Goal: Contribute content

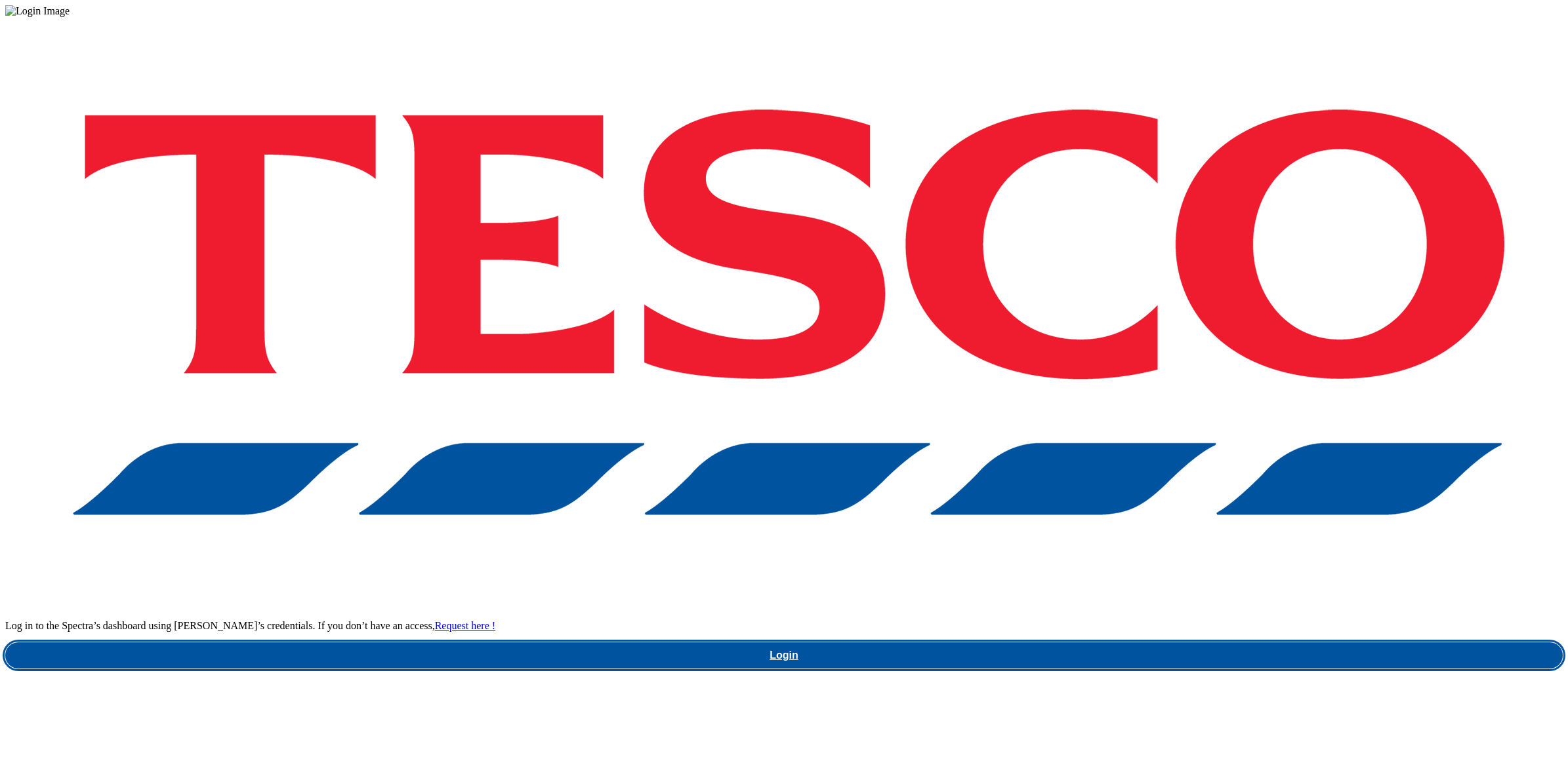
click at [1179, 643] on link "Login" at bounding box center [784, 655] width 1558 height 26
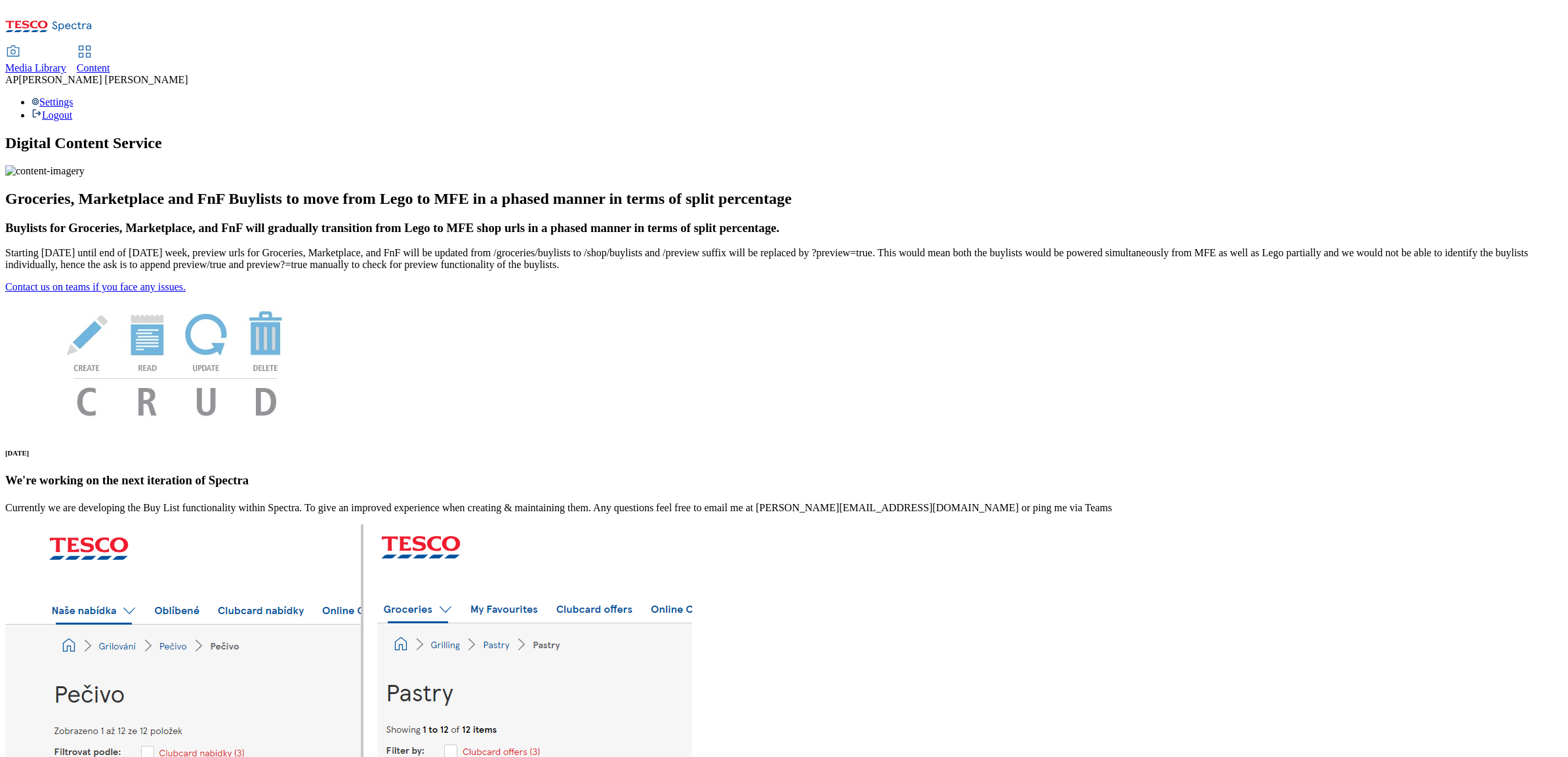
click at [66, 62] on span "Media Library" at bounding box center [36, 67] width 61 height 11
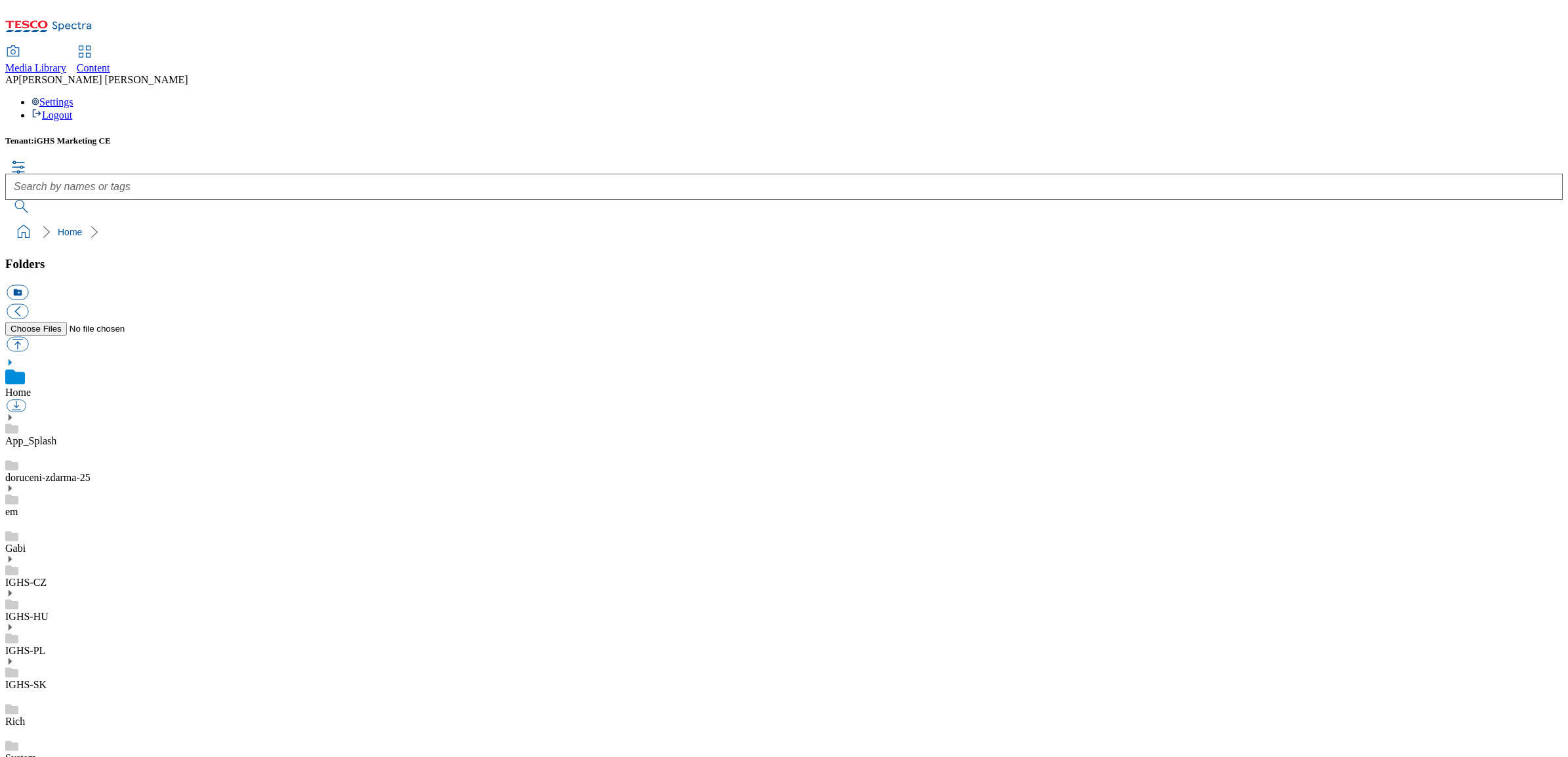
click at [14, 589] on icon at bounding box center [10, 593] width 9 height 9
click at [28, 337] on button "button" at bounding box center [17, 344] width 22 height 15
type input "C:\fakepath\Purina_Állatok_Banner_1184x333px_ENG_Buylist.jpg"
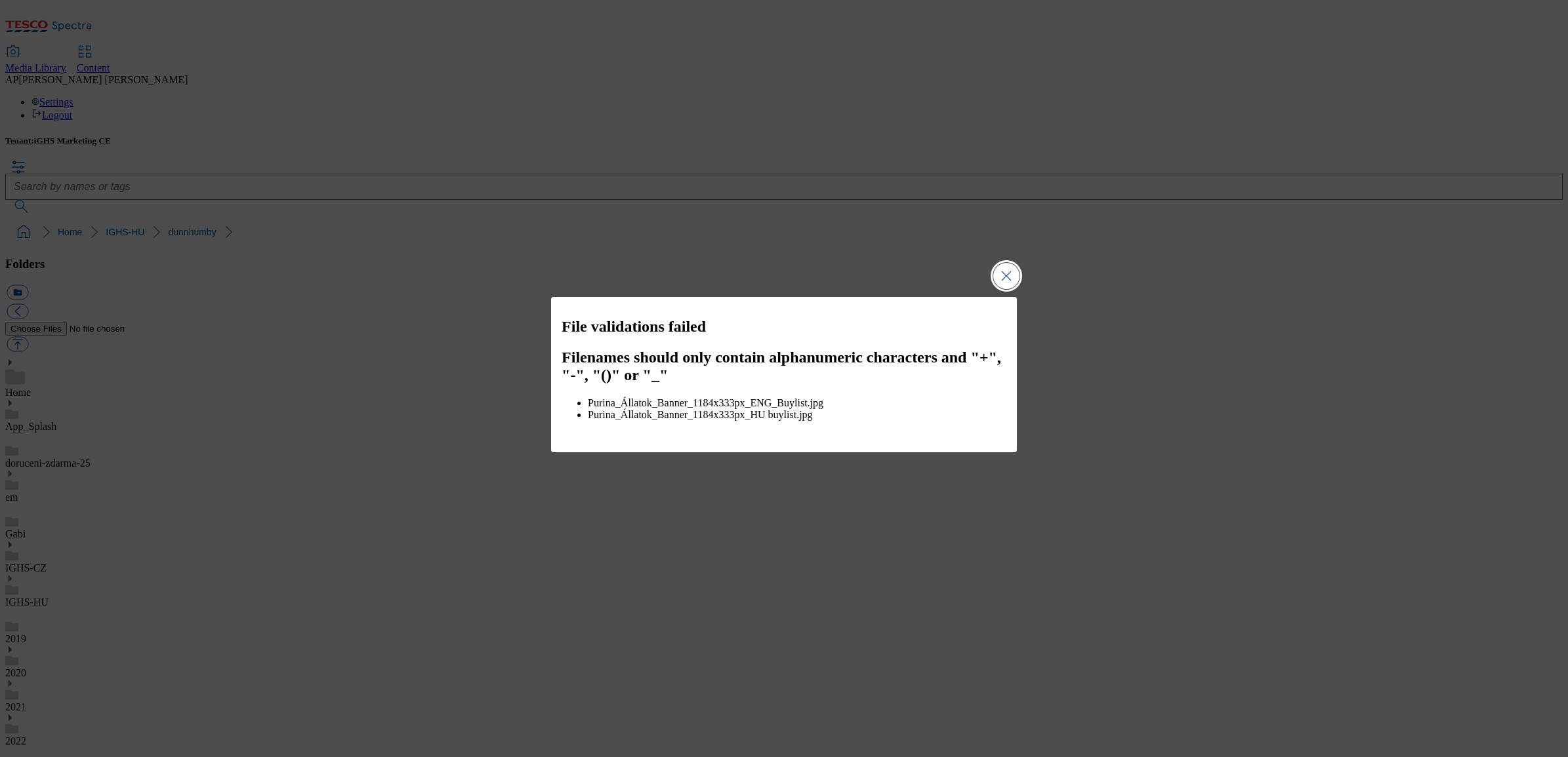
click at [1002, 281] on button "Close Modal" at bounding box center [1006, 276] width 26 height 26
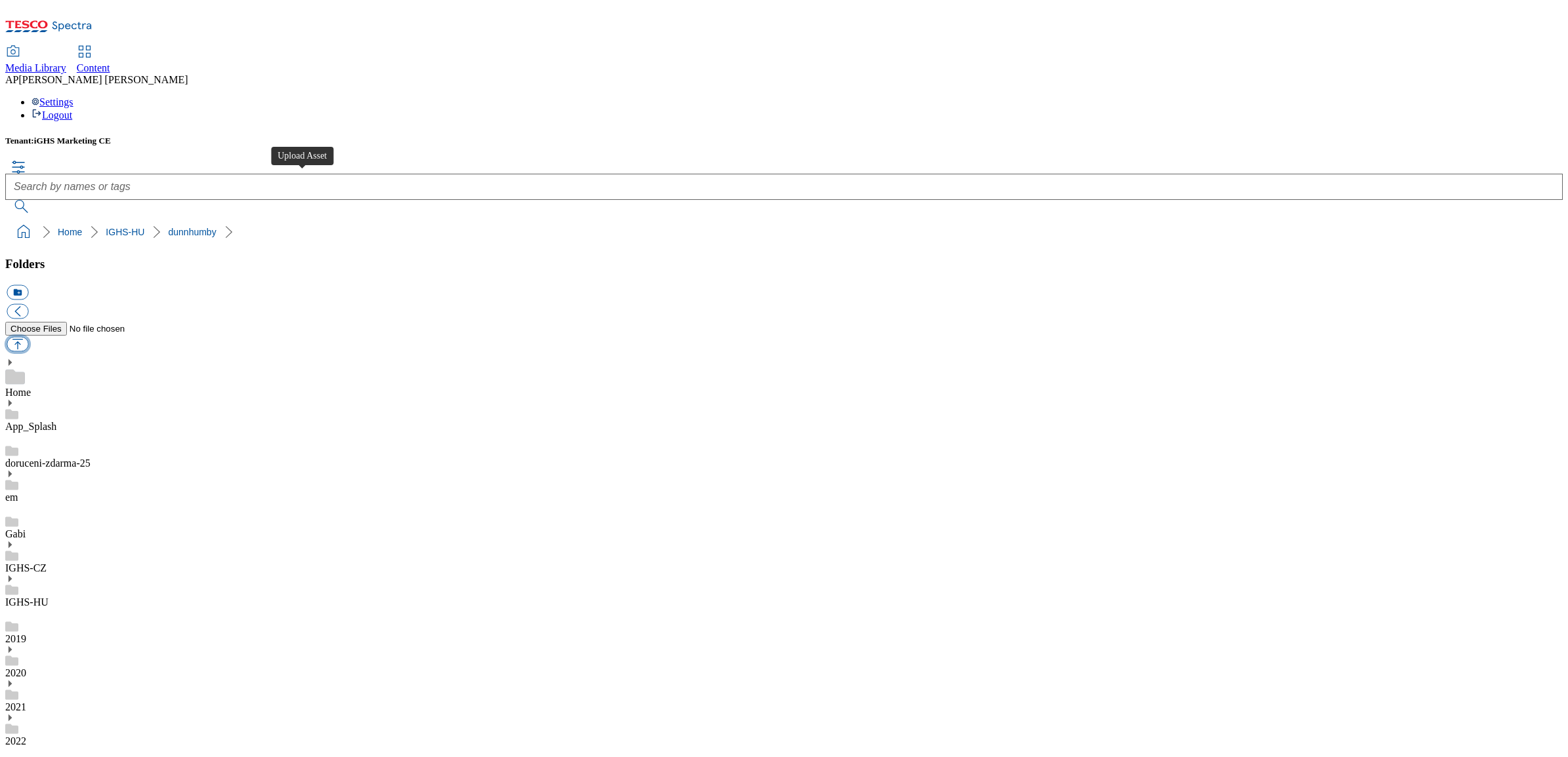
click at [28, 337] on button "button" at bounding box center [17, 344] width 22 height 15
type input "C:\fakepath\Purina_Banner_1184x333px_ENG_Buylist.jpg"
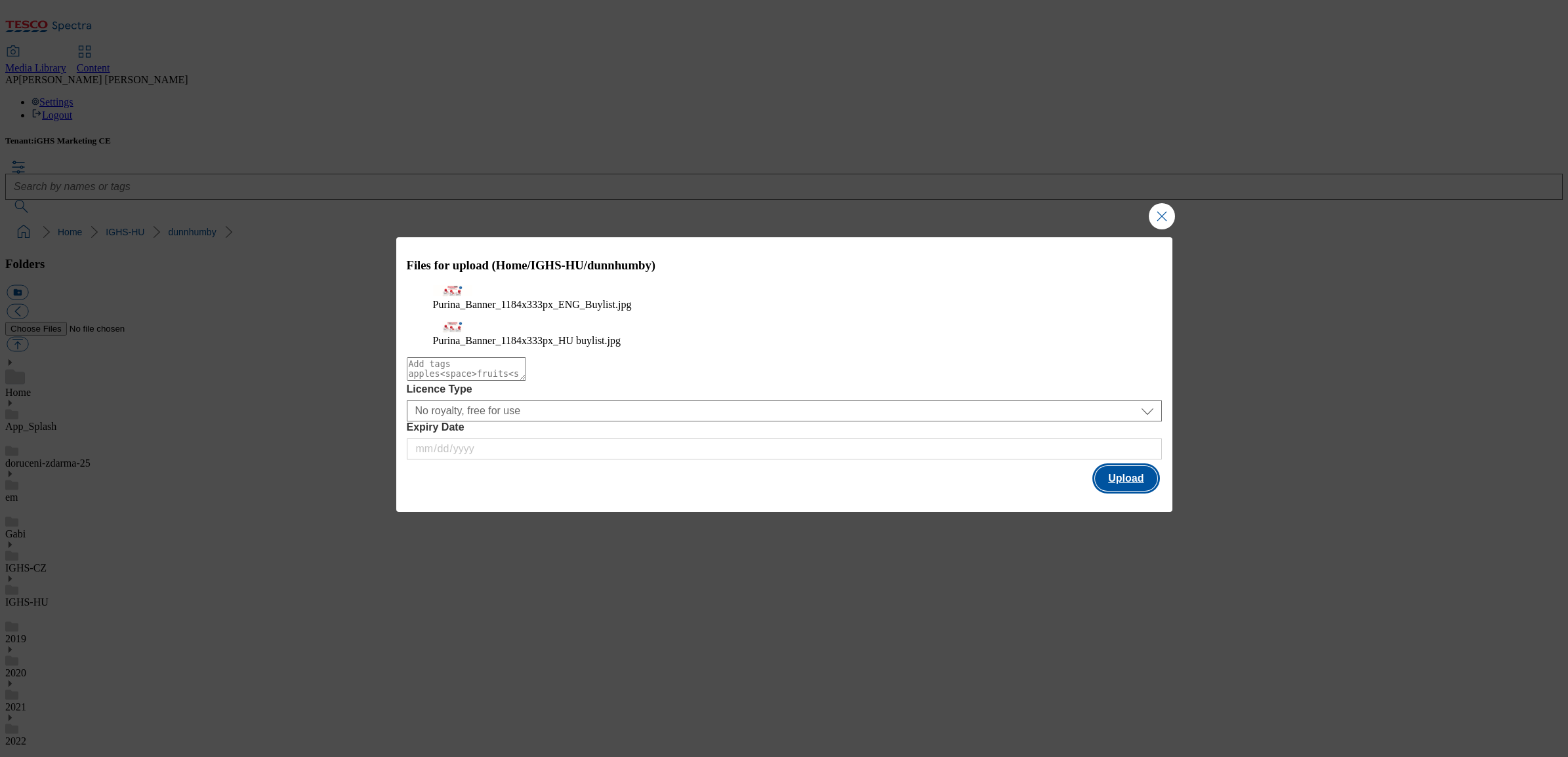
click at [1133, 486] on button "Upload" at bounding box center [1125, 479] width 62 height 25
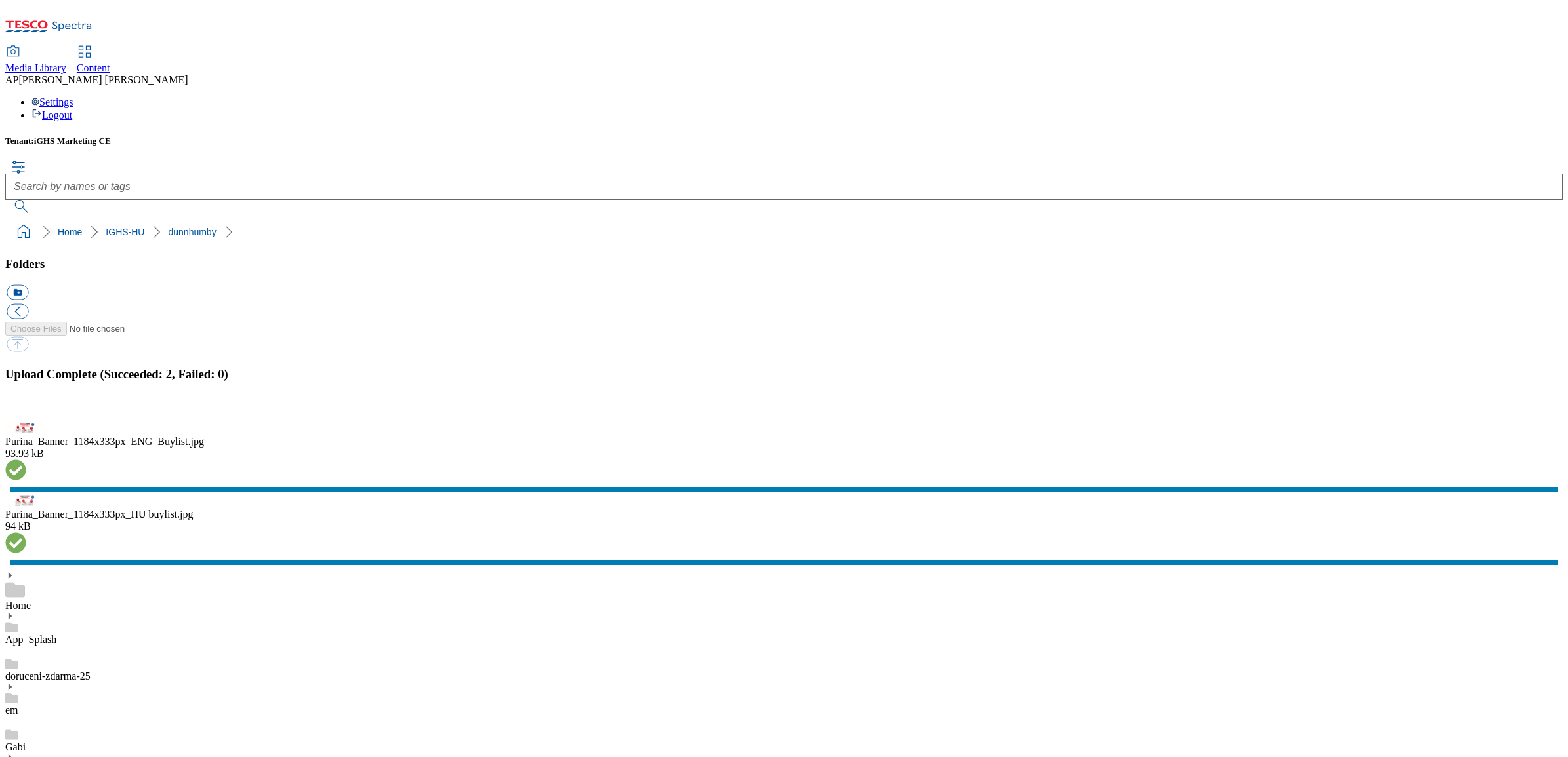
click at [26, 422] on button "button" at bounding box center [16, 415] width 20 height 13
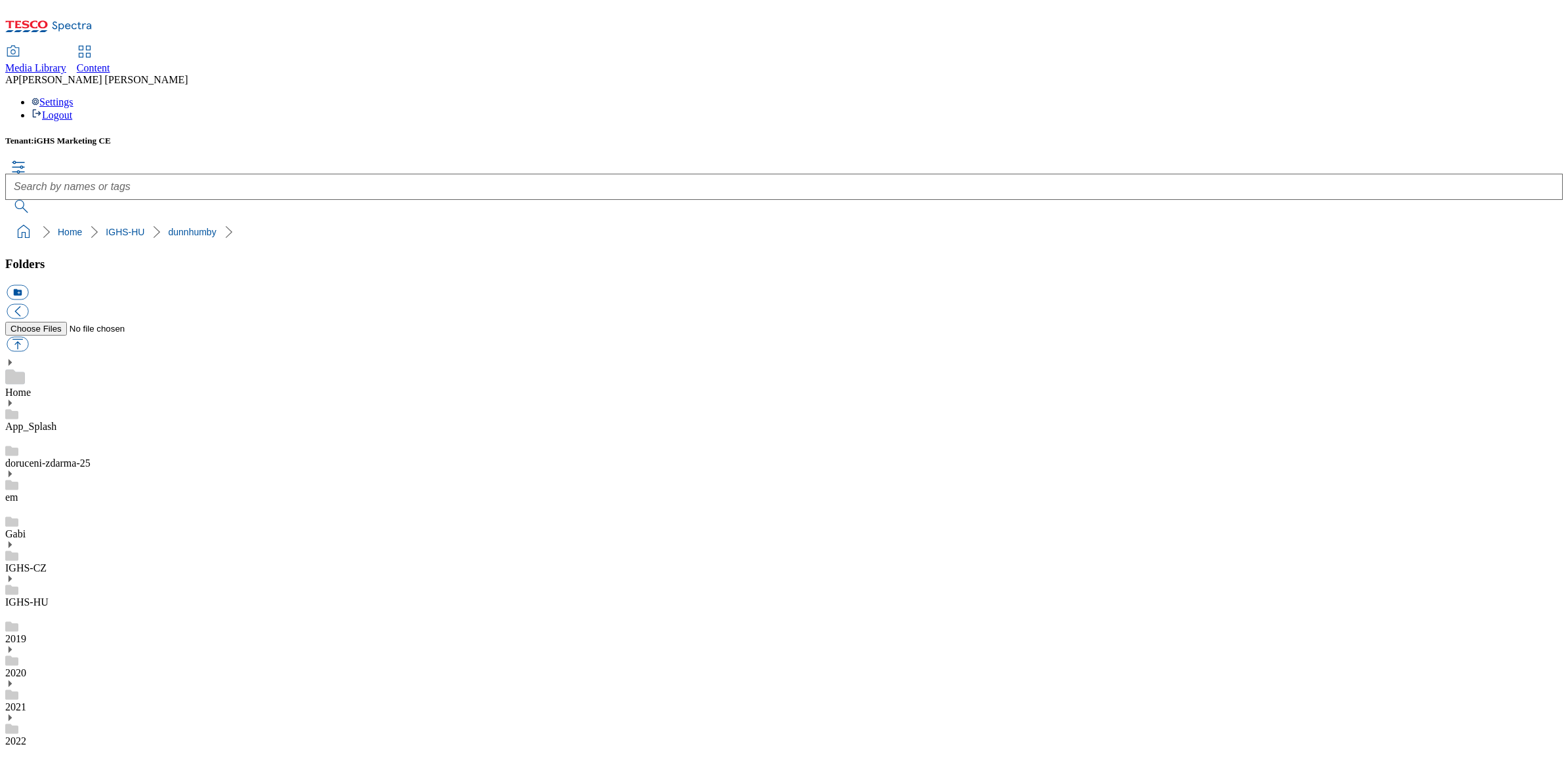
click at [1064, 219] on ol "Home IGHS-HU dunnhumby" at bounding box center [788, 232] width 1549 height 25
